Goal: Task Accomplishment & Management: Use online tool/utility

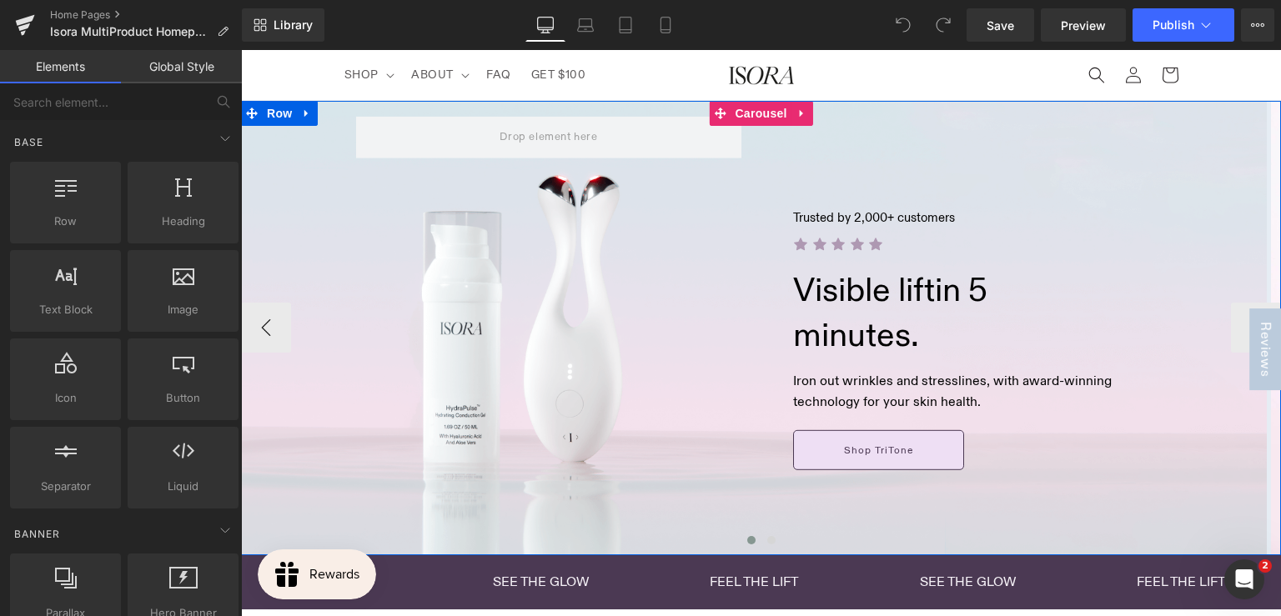
click at [767, 540] on span at bounding box center [771, 540] width 8 height 8
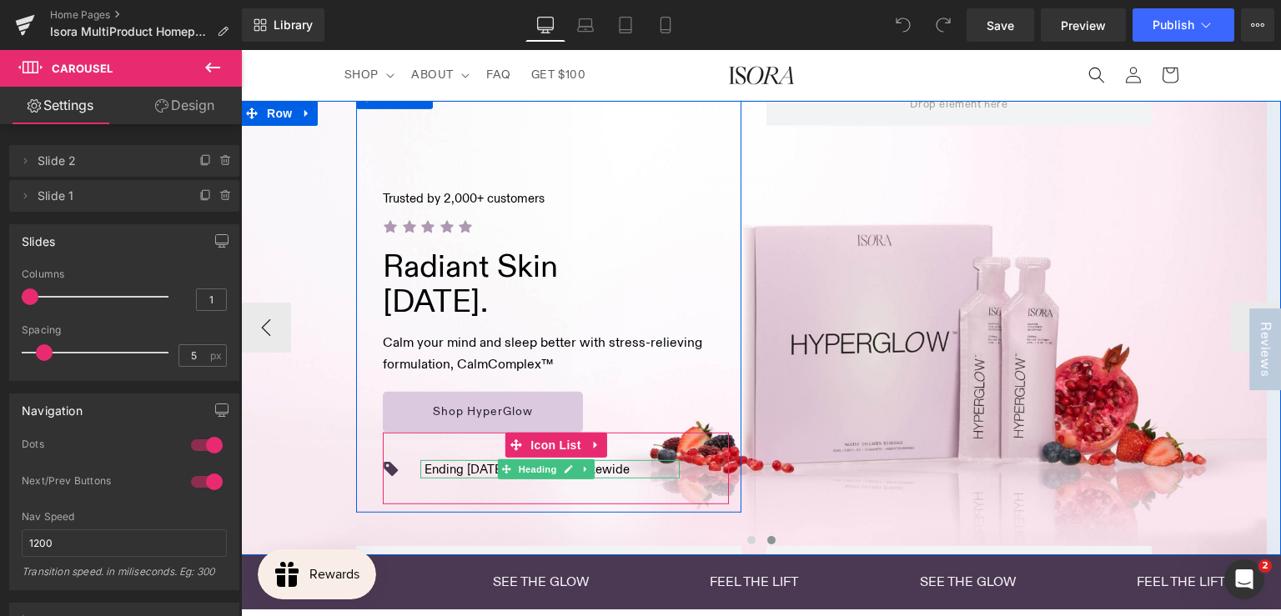
click at [479, 467] on h1 "Ending [DATE]: Buy 1, Get 1 Sitewide" at bounding box center [527, 469] width 205 height 19
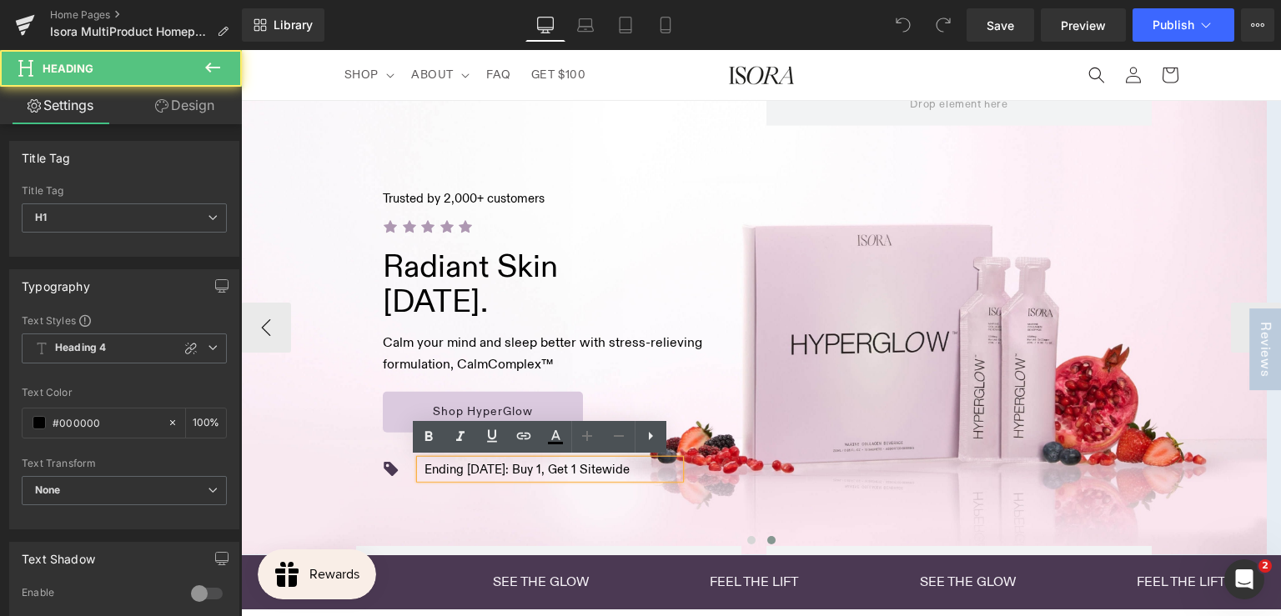
click at [485, 467] on h1 "Ending [DATE]: Buy 1, Get 1 Sitewide" at bounding box center [527, 469] width 205 height 19
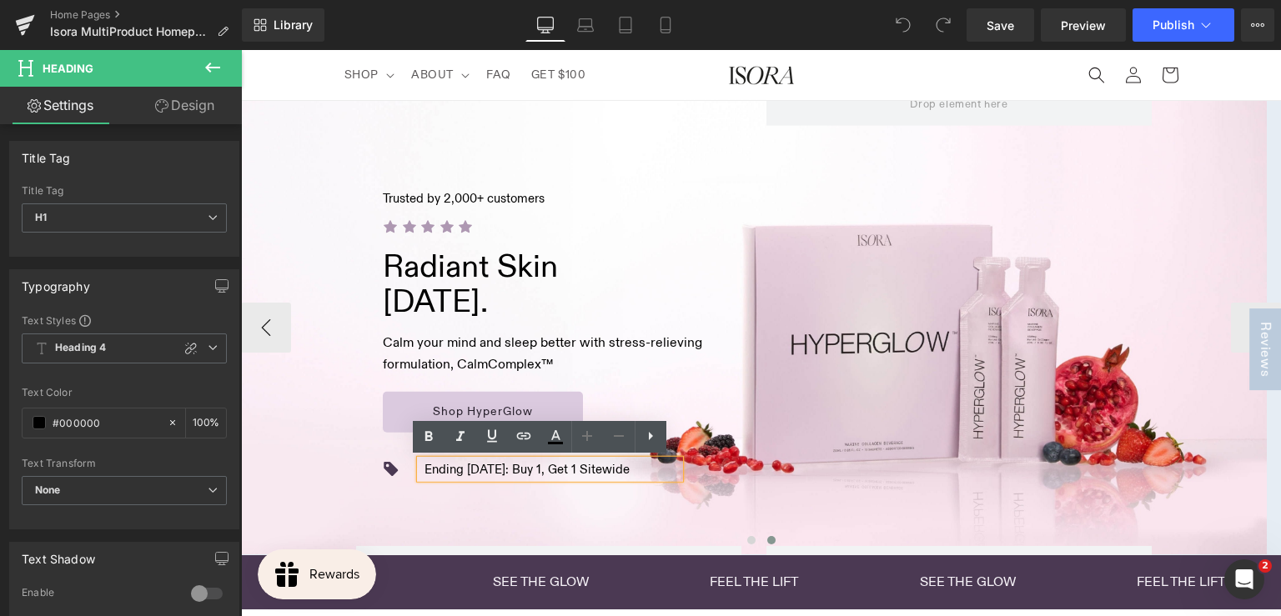
click at [494, 467] on h1 "Ending [DATE]: Buy 1, Get 1 Sitewide" at bounding box center [527, 469] width 205 height 19
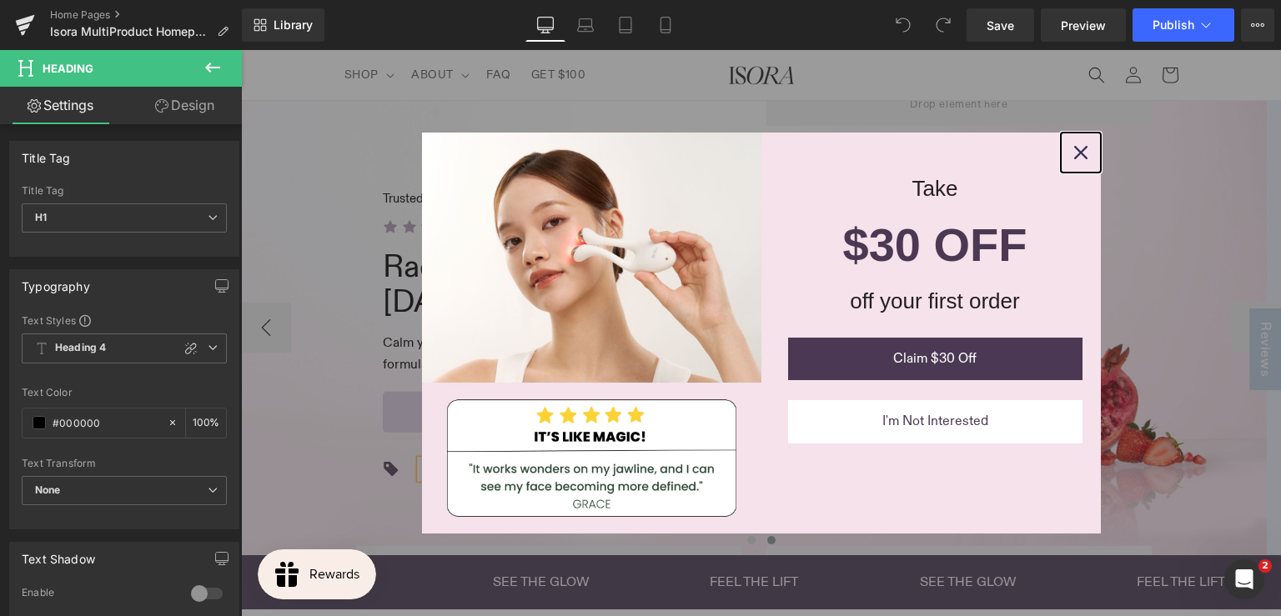
click at [1074, 149] on icon "close icon" at bounding box center [1080, 152] width 13 height 13
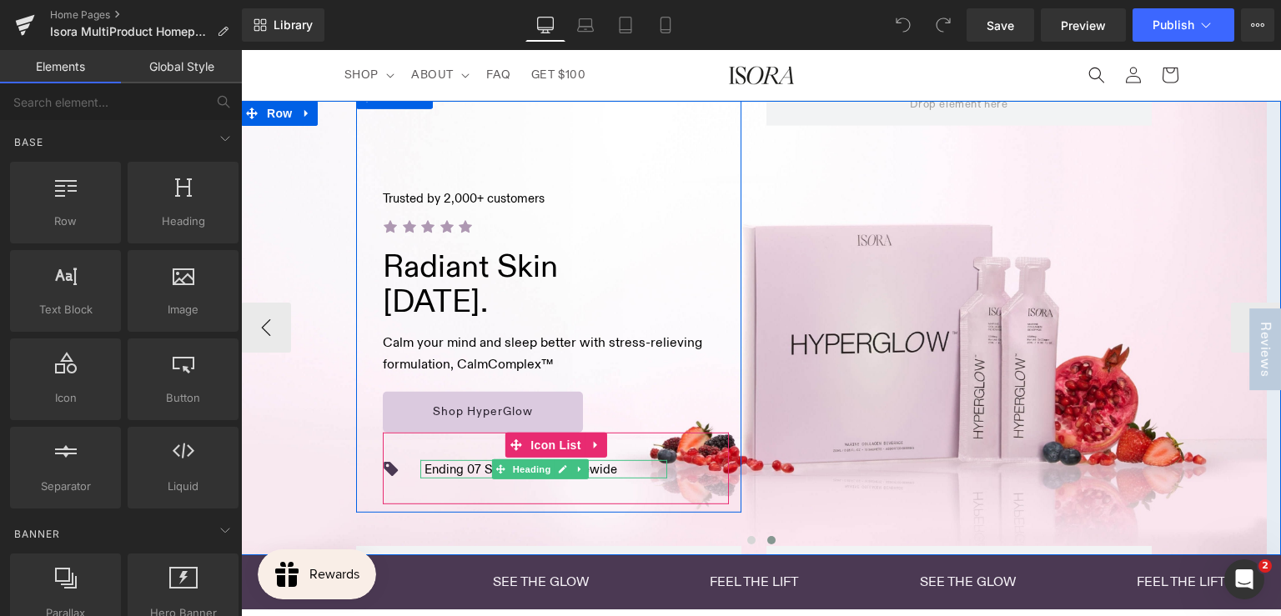
click at [481, 470] on h1 "Ending 07 S: Buy 1, Get 1 Sitewide" at bounding box center [521, 469] width 193 height 19
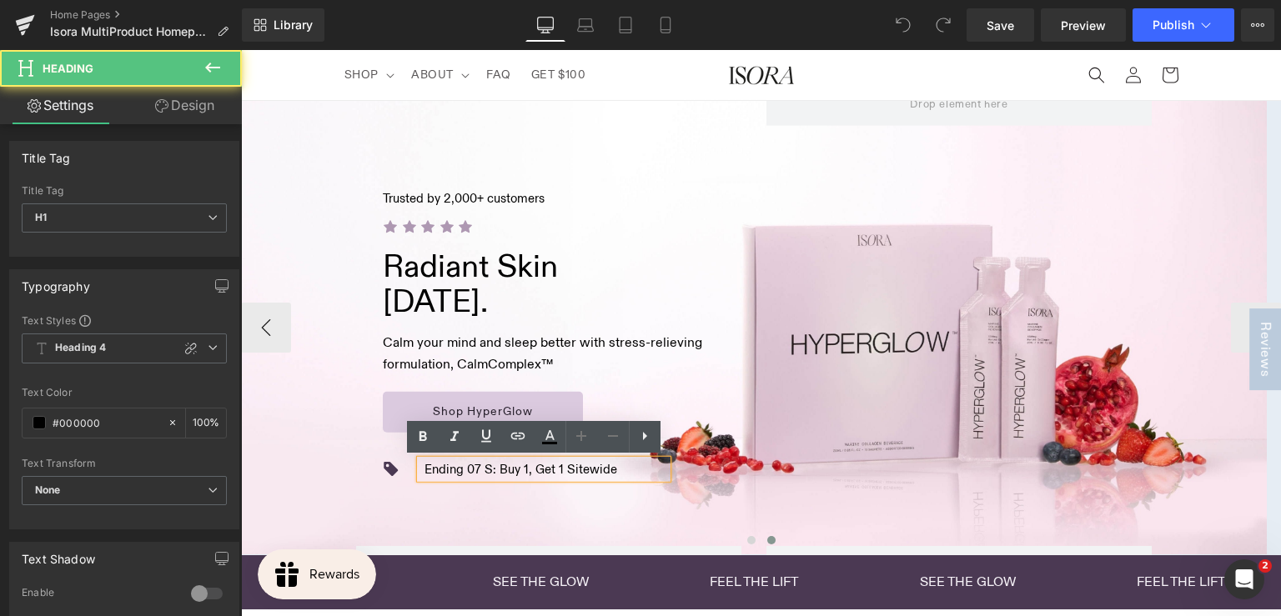
click at [480, 470] on h1 "Ending 07 S: Buy 1, Get 1 Sitewide" at bounding box center [521, 469] width 193 height 19
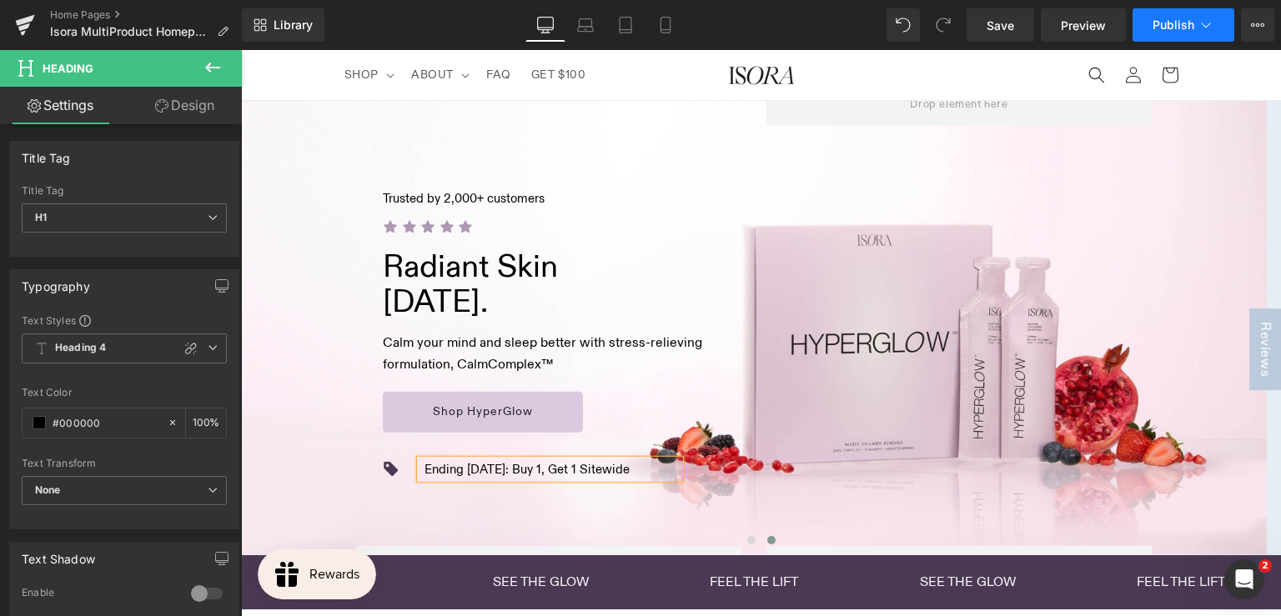
click at [1168, 23] on span "Publish" at bounding box center [1174, 24] width 42 height 13
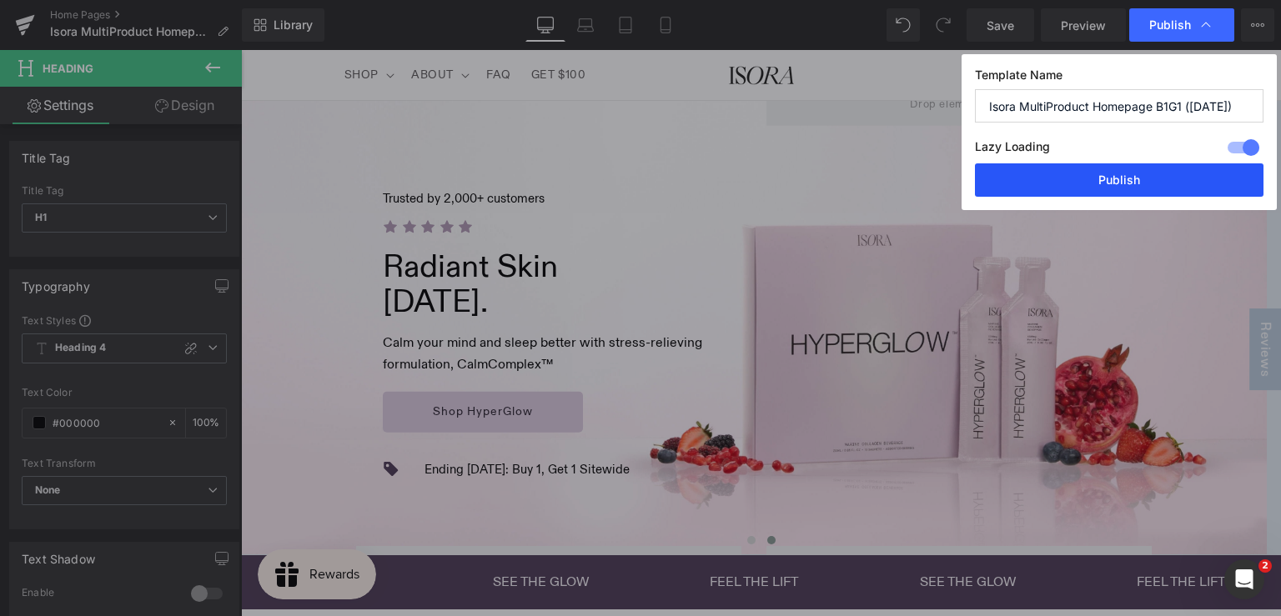
click at [1099, 183] on button "Publish" at bounding box center [1119, 180] width 289 height 33
